Goal: Task Accomplishment & Management: Manage account settings

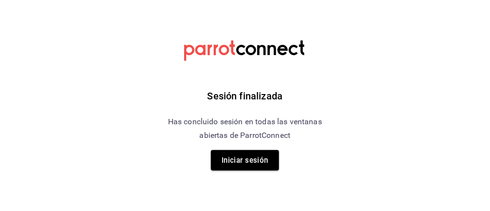
click at [259, 170] on button "Iniciar sesión" at bounding box center [245, 160] width 68 height 20
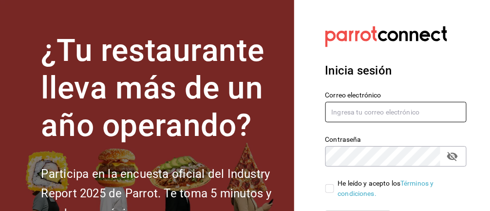
click at [375, 108] on input "text" at bounding box center [397, 112] width 142 height 20
click at [391, 116] on input "text" at bounding box center [397, 112] width 142 height 20
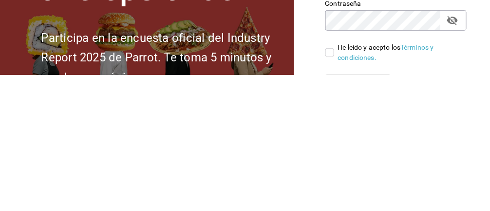
type input "[EMAIL_ADDRESS][DOMAIN_NAME]"
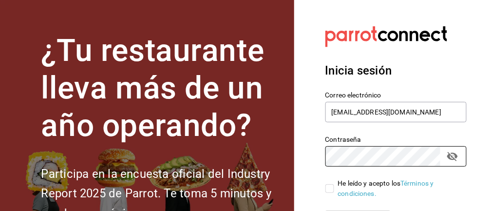
click at [330, 187] on input "He leído y acepto los Términos y condiciones." at bounding box center [330, 188] width 9 height 9
checkbox input "true"
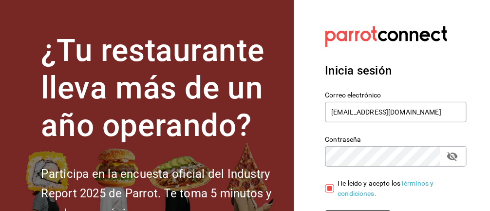
scroll to position [2, 0]
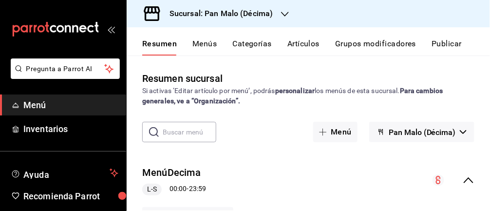
click at [53, 130] on span "Inventarios" at bounding box center [70, 128] width 95 height 13
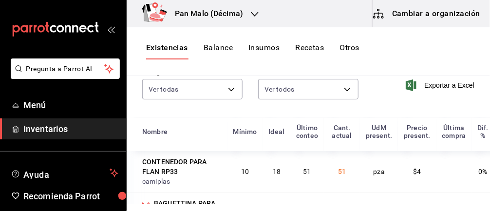
click at [161, 94] on body "Pregunta a Parrot AI Menú Inventarios Ayuda Recomienda Parrot Abril M Espinosa …" at bounding box center [245, 102] width 490 height 204
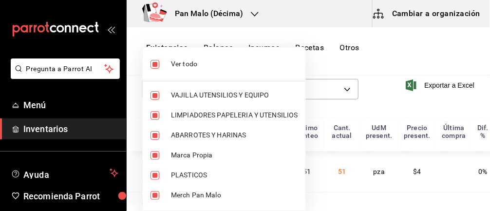
click at [152, 64] on input "checkbox" at bounding box center [155, 64] width 9 height 9
checkbox input "false"
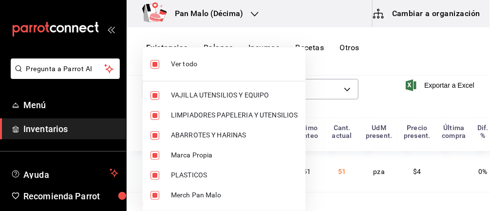
checkbox input "false"
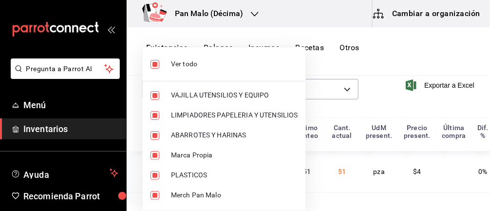
checkbox input "false"
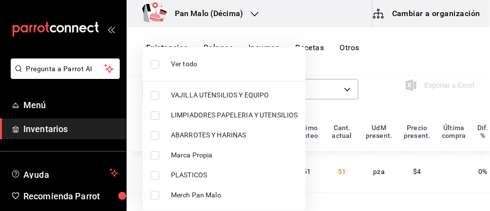
click at [153, 174] on input "checkbox" at bounding box center [155, 175] width 9 height 9
checkbox input "true"
type input "845d24ca-60dd-4e7e-b3c9-ca2702778d83"
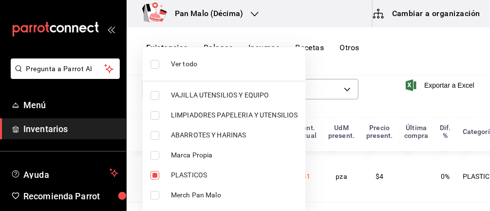
click at [462, 58] on div at bounding box center [245, 105] width 490 height 211
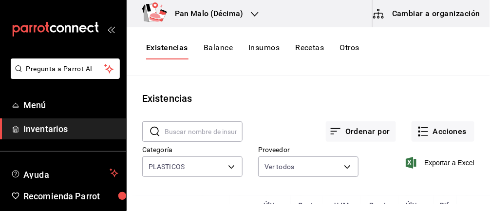
click at [447, 129] on button "Acciones" at bounding box center [443, 131] width 63 height 20
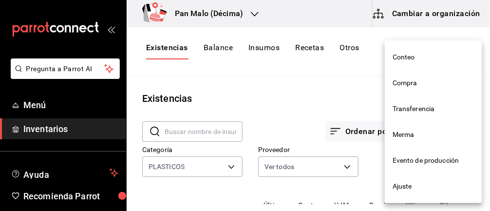
click at [415, 184] on span "Ajuste" at bounding box center [434, 186] width 82 height 10
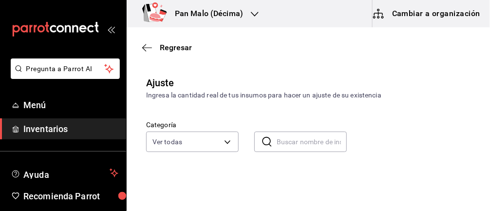
click at [165, 144] on body "Pregunta a Parrot AI Menú Inventarios Ayuda Recomienda Parrot Abril M Espinosa …" at bounding box center [245, 78] width 490 height 156
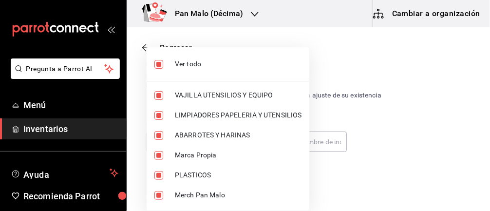
click at [157, 63] on input "checkbox" at bounding box center [159, 64] width 9 height 9
checkbox input "false"
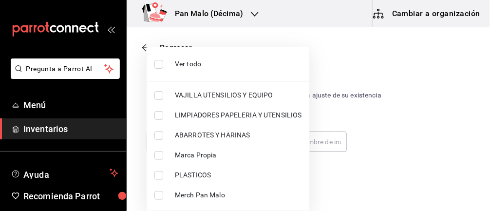
checkbox input "false"
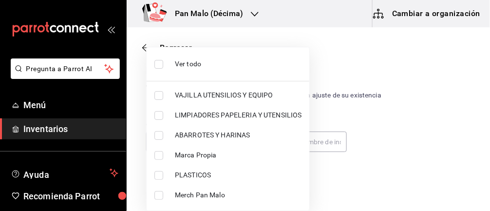
checkbox input "false"
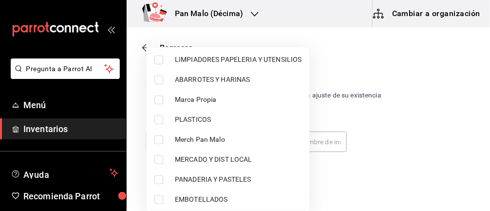
scroll to position [57, 0]
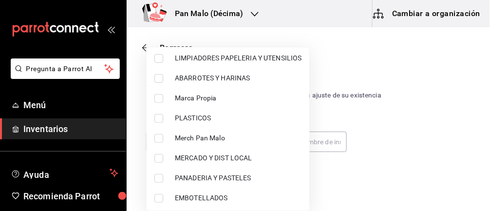
click at [159, 118] on input "checkbox" at bounding box center [159, 118] width 9 height 9
checkbox input "true"
type input "845d24ca-60dd-4e7e-b3c9-ca2702778d83"
click at [467, 119] on div at bounding box center [245, 105] width 490 height 211
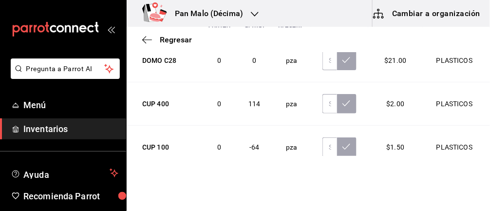
scroll to position [1237, 0]
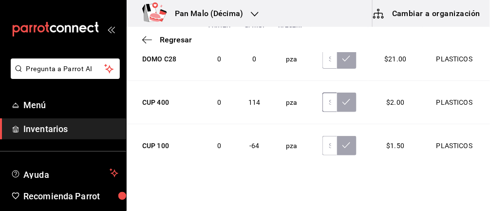
click at [329, 97] on input "text" at bounding box center [330, 103] width 15 height 20
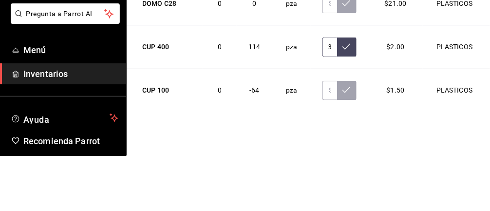
scroll to position [0, 9]
type input "136.00"
click at [349, 98] on icon at bounding box center [347, 102] width 8 height 8
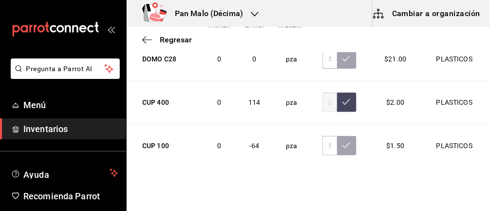
scroll to position [0, 0]
click at [323, 142] on input "text" at bounding box center [330, 146] width 15 height 20
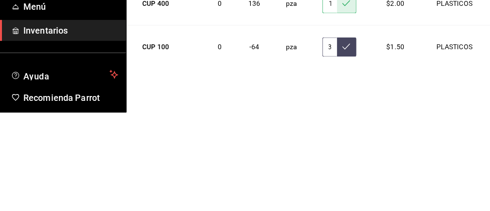
scroll to position [0, 9]
type input "134.00"
click at [352, 137] on button at bounding box center [347, 146] width 20 height 20
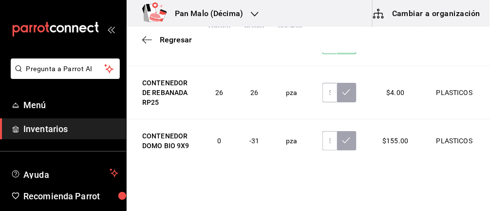
scroll to position [1342, 0]
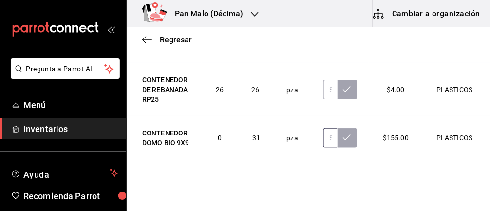
click at [330, 135] on input "text" at bounding box center [331, 138] width 14 height 20
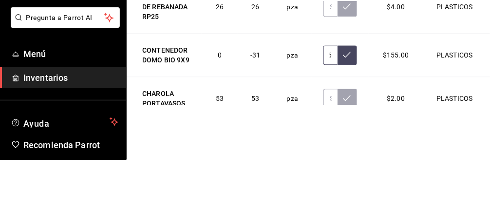
scroll to position [1373, 0]
type input "16.00"
click at [349, 102] on icon at bounding box center [347, 106] width 8 height 8
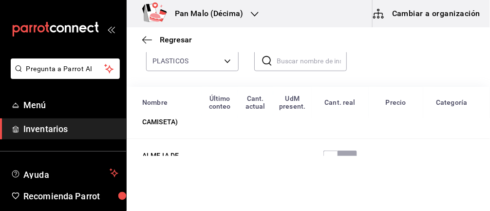
scroll to position [684, 0]
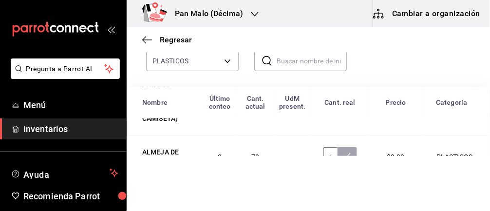
click at [331, 154] on input "text" at bounding box center [331, 157] width 14 height 20
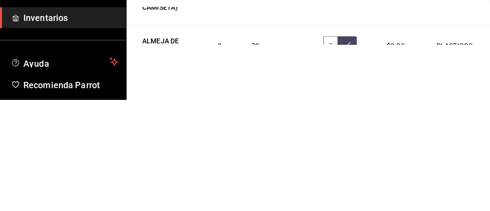
scroll to position [0, 6]
type input "79.00"
click at [345, 155] on icon at bounding box center [347, 156] width 8 height 6
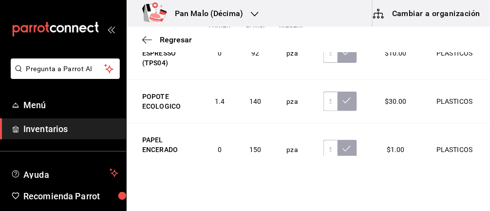
scroll to position [1002, 0]
click at [330, 100] on input "text" at bounding box center [331, 101] width 14 height 20
click at [331, 100] on input "text" at bounding box center [331, 101] width 14 height 20
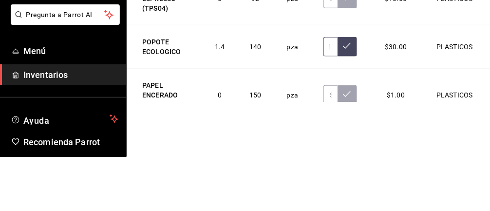
scroll to position [0, 9]
type input "214.00"
click at [348, 100] on icon at bounding box center [347, 100] width 8 height 8
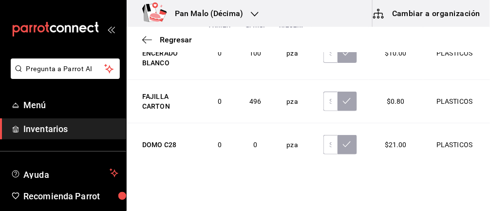
scroll to position [1152, 0]
